Goal: Information Seeking & Learning: Learn about a topic

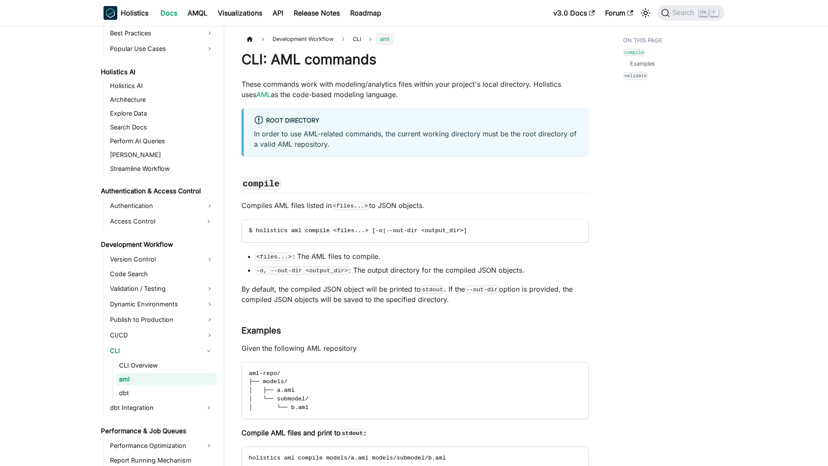
scroll to position [412, 0]
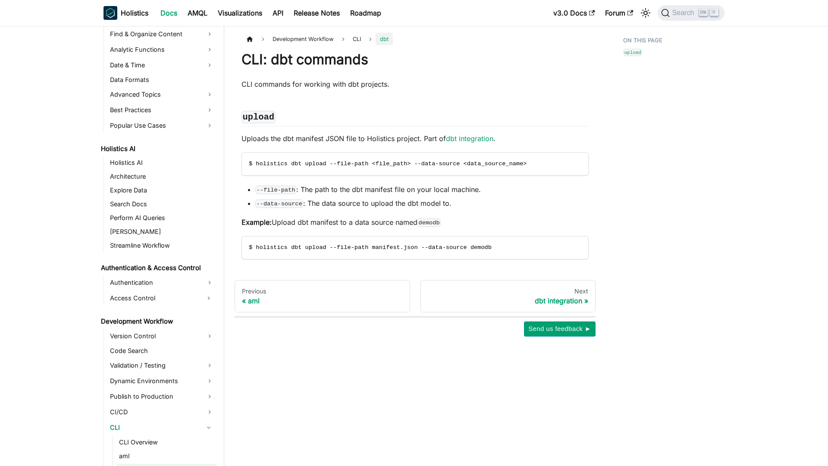
scroll to position [426, 0]
